Goal: Task Accomplishment & Management: Manage account settings

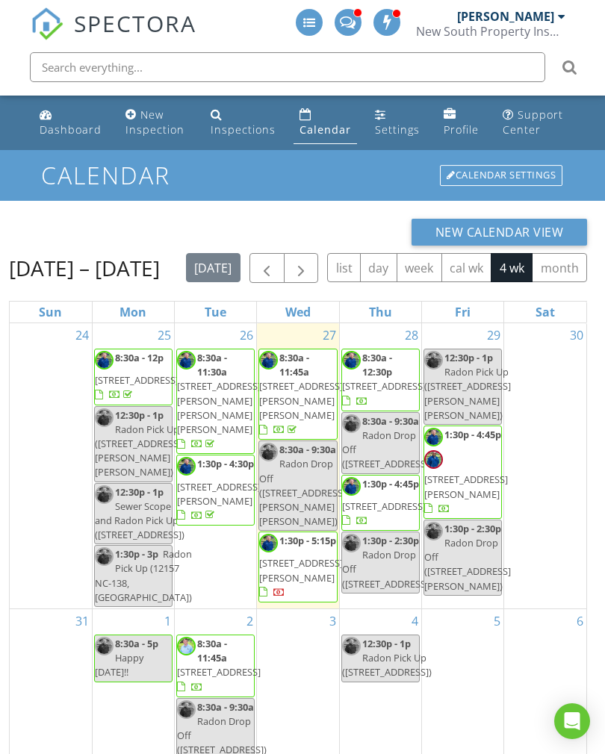
click at [54, 140] on link "Dashboard" at bounding box center [71, 122] width 74 height 43
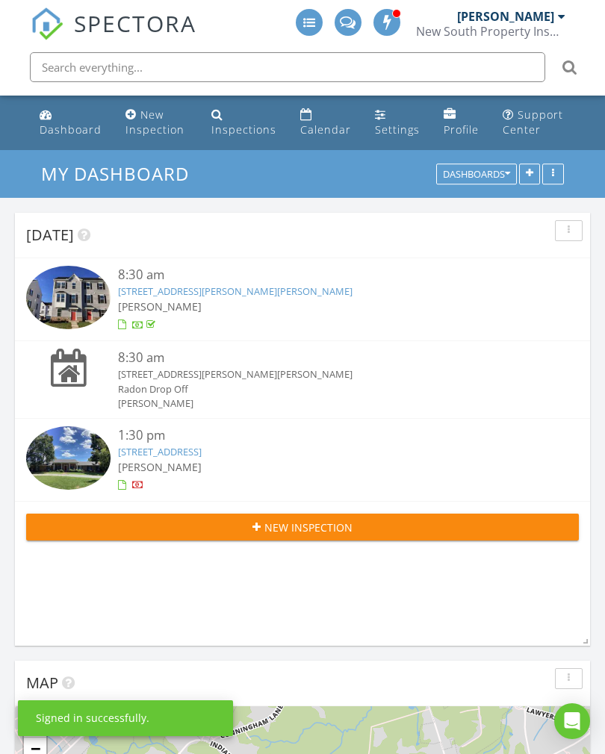
scroll to position [2255, 605]
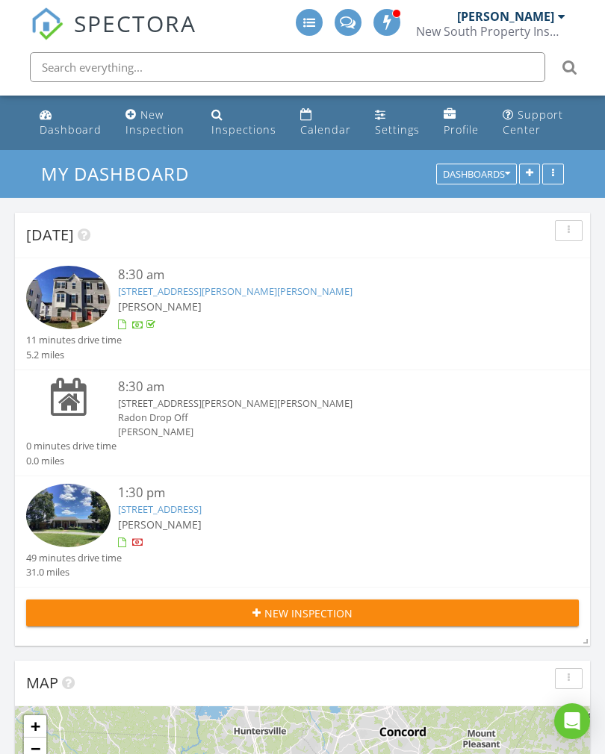
click at [202, 506] on link "617 Chambwood Rd, Monroe, NC 28110" at bounding box center [160, 508] width 84 height 13
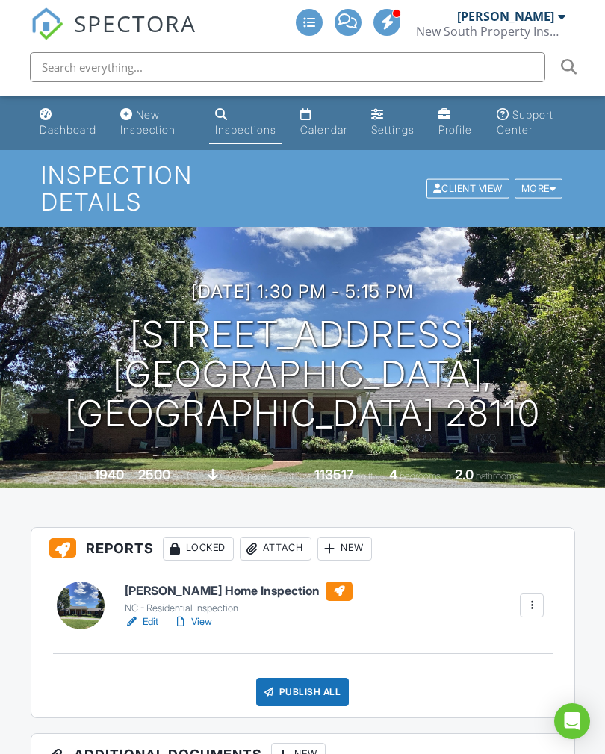
click at [197, 619] on link "View" at bounding box center [192, 621] width 39 height 15
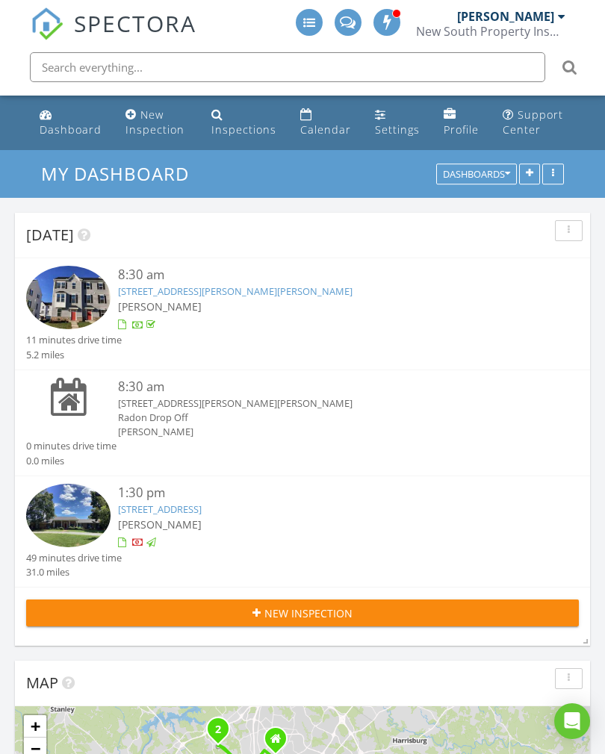
scroll to position [2255, 605]
click at [317, 121] on link "Calendar" at bounding box center [325, 122] width 63 height 43
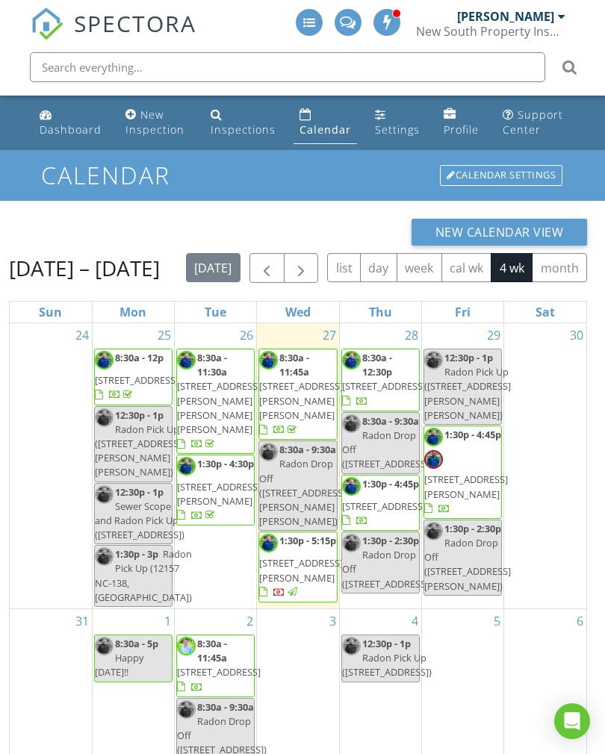
click at [596, 210] on div "New Calendar View [DATE] – [DATE] [DATE] list day week cal wk 4 wk month Sun Mo…" at bounding box center [302, 608] width 605 height 815
click at [595, 213] on div "New Calendar View [DATE] – [DATE] [DATE] list day week cal wk 4 wk month Sun Mo…" at bounding box center [302, 608] width 605 height 815
